Goal: Information Seeking & Learning: Learn about a topic

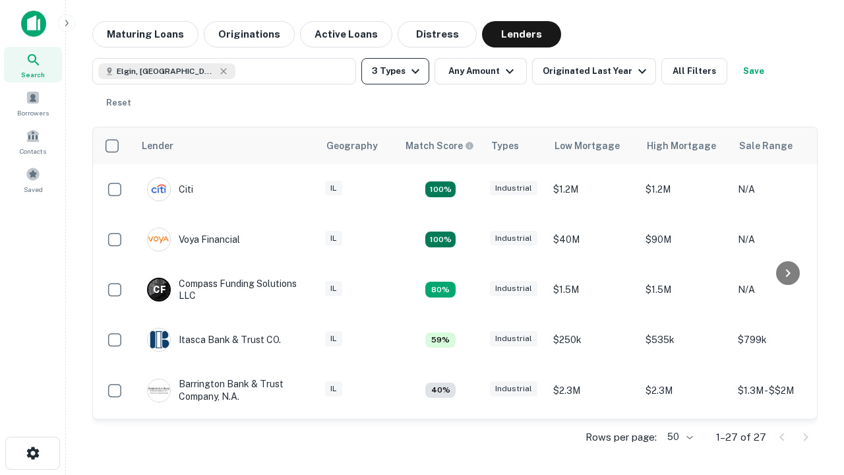
click at [395, 71] on button "3 Types" at bounding box center [395, 71] width 68 height 26
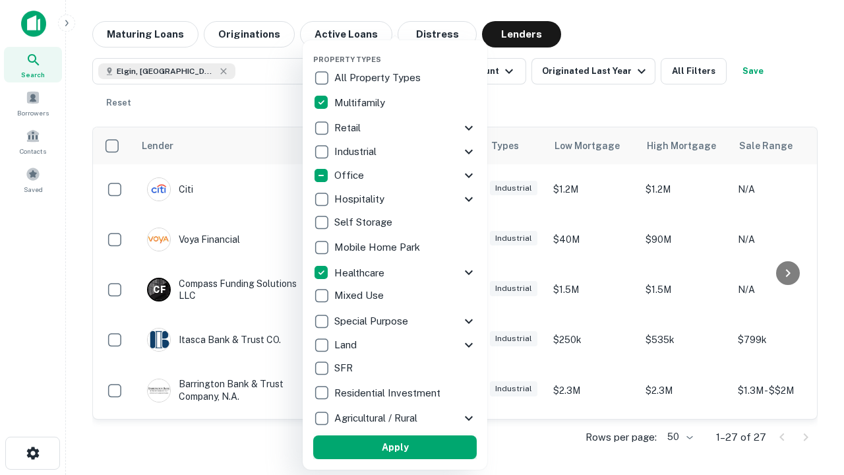
click at [395, 447] on button "Apply" at bounding box center [395, 447] width 164 height 24
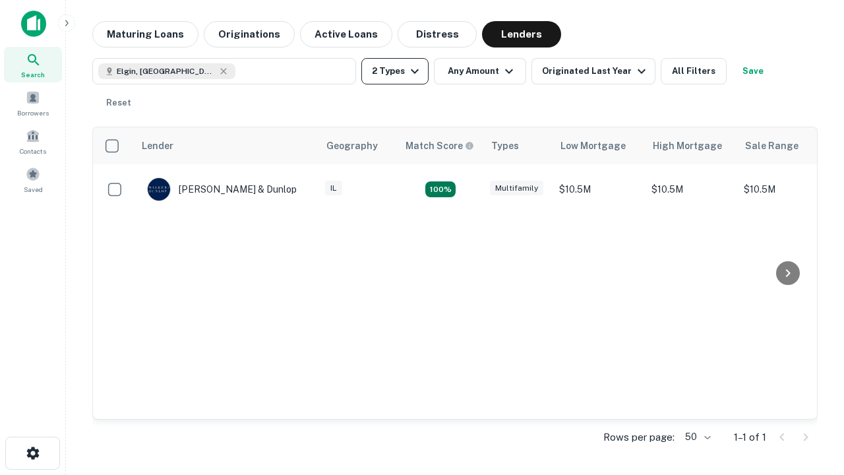
click at [395, 71] on button "2 Types" at bounding box center [394, 71] width 67 height 26
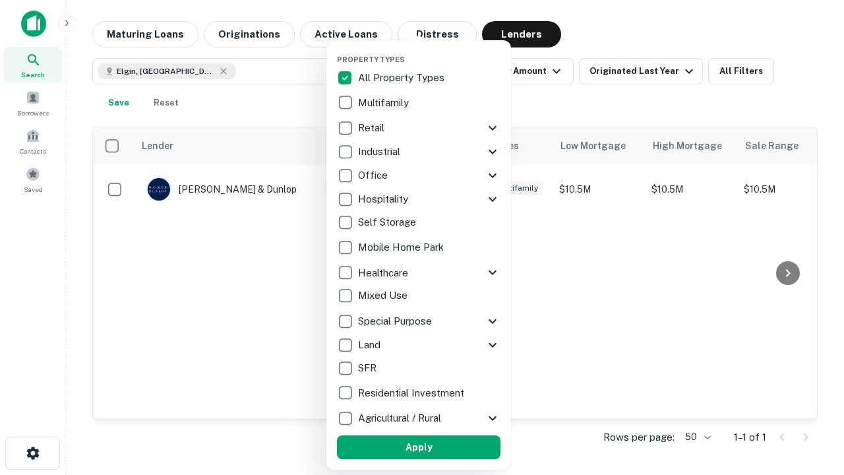
click at [419, 447] on button "Apply" at bounding box center [419, 447] width 164 height 24
